Goal: Task Accomplishment & Management: Manage account settings

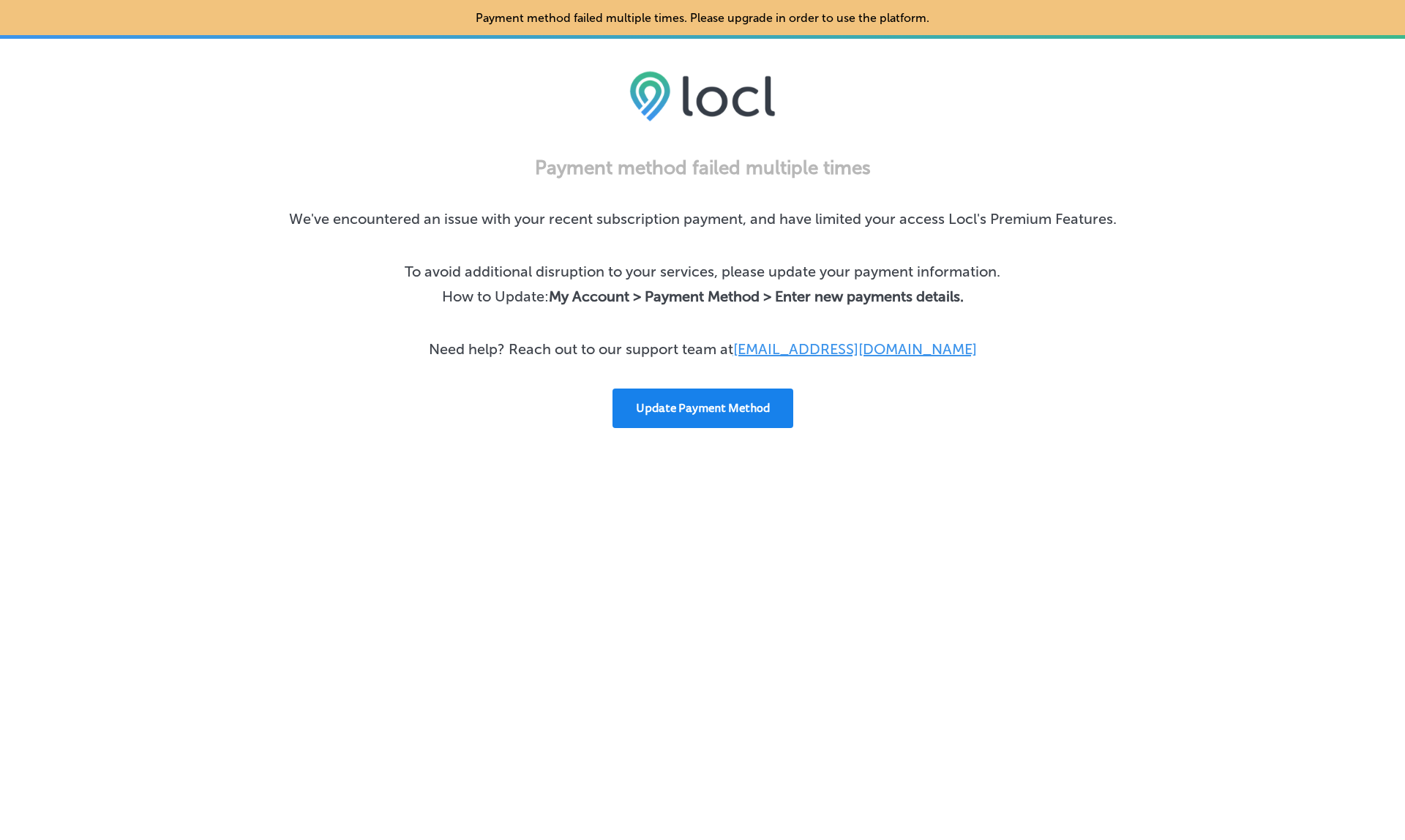
click at [712, 389] on button "Update Payment Method" at bounding box center [702, 409] width 181 height 40
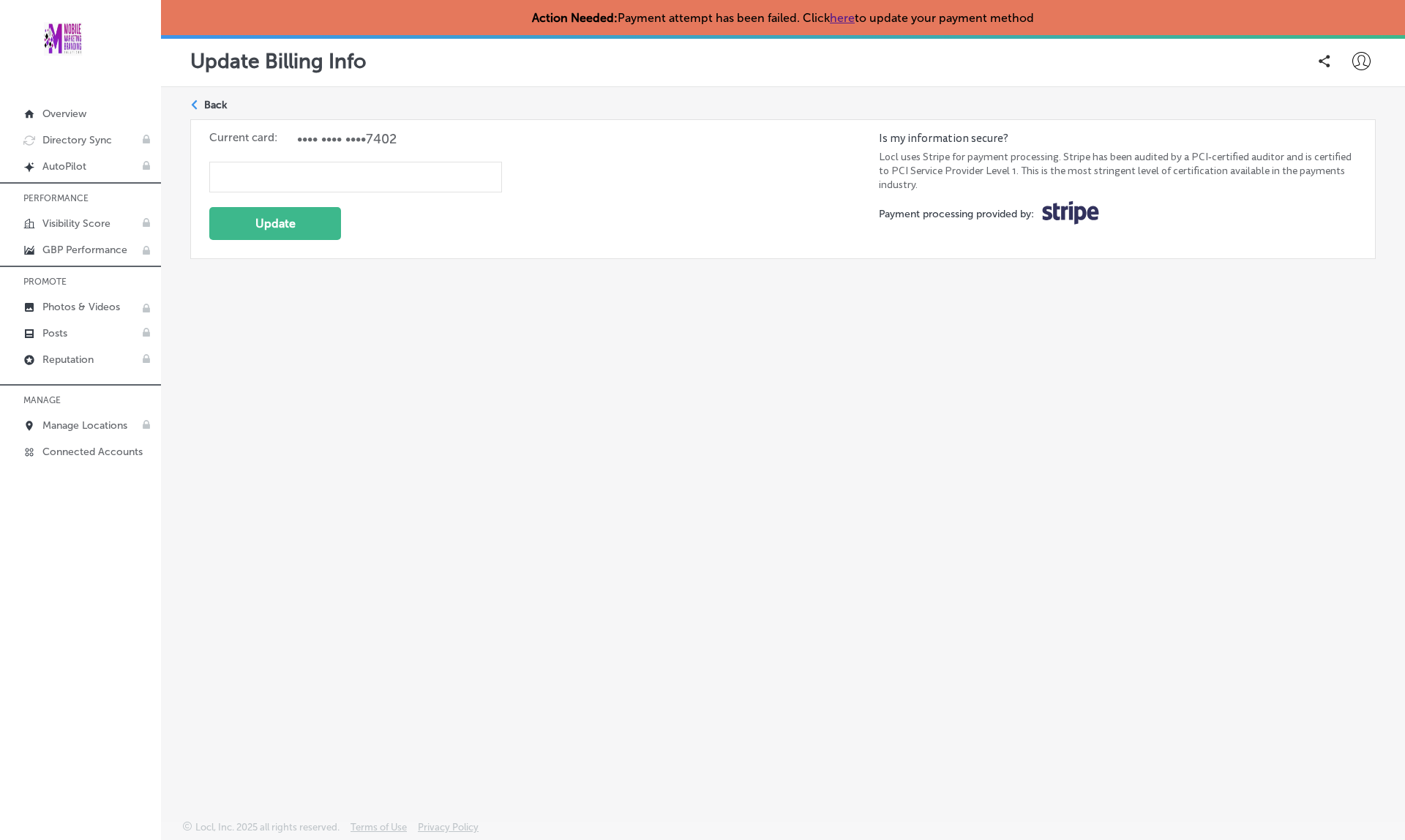
click at [1354, 63] on icon at bounding box center [1361, 60] width 18 height 18
click at [1349, 112] on p "My Account" at bounding box center [1341, 114] width 66 height 18
select select "US"
